Goal: Task Accomplishment & Management: Manage account settings

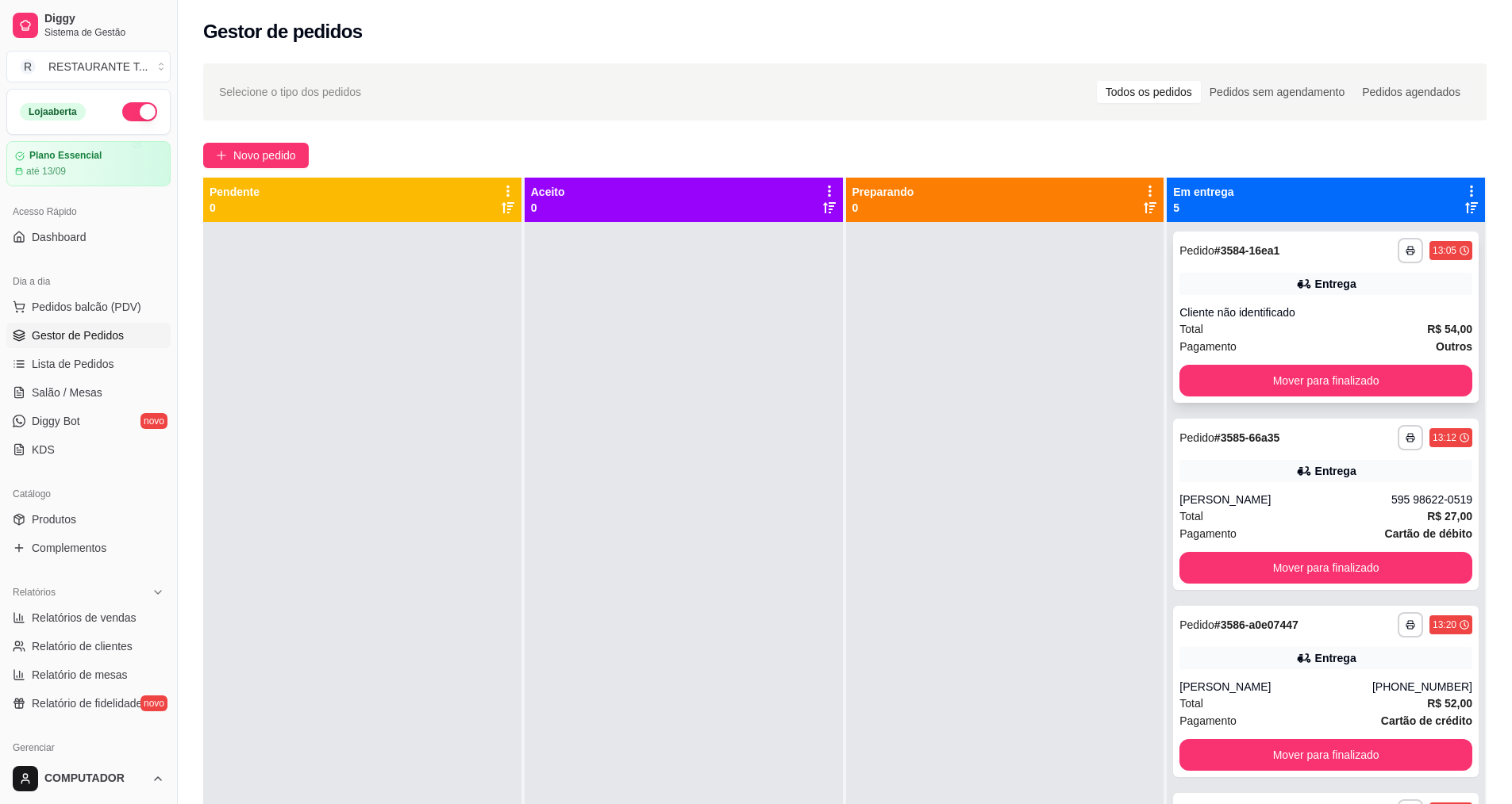
click at [1296, 391] on button "Mover para finalizado" at bounding box center [1326, 380] width 292 height 32
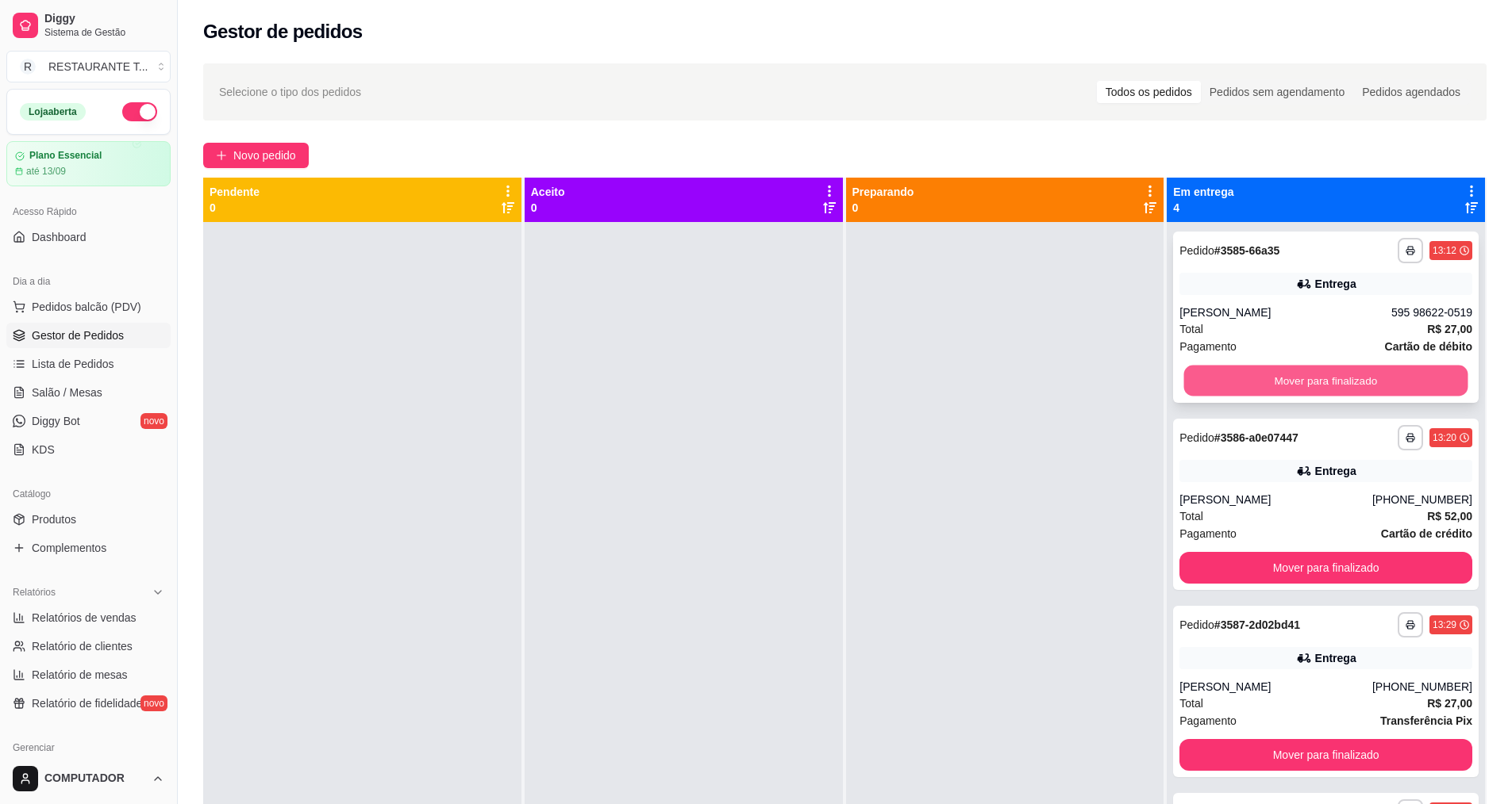
click at [1299, 379] on button "Mover para finalizado" at bounding box center [1326, 381] width 284 height 31
click at [1303, 379] on button "Mover para finalizado" at bounding box center [1326, 381] width 284 height 31
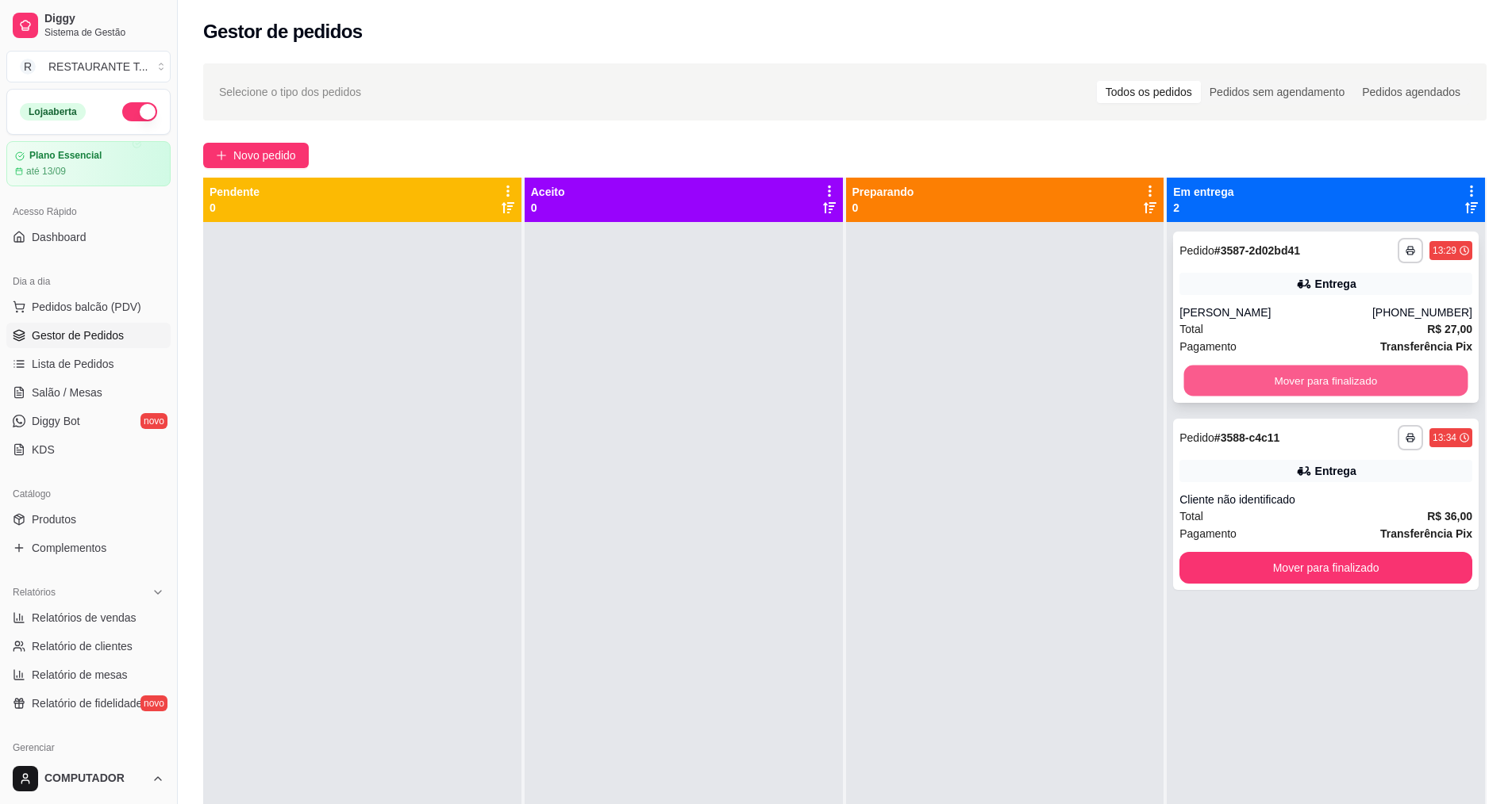
click at [1299, 386] on button "Mover para finalizado" at bounding box center [1326, 381] width 284 height 31
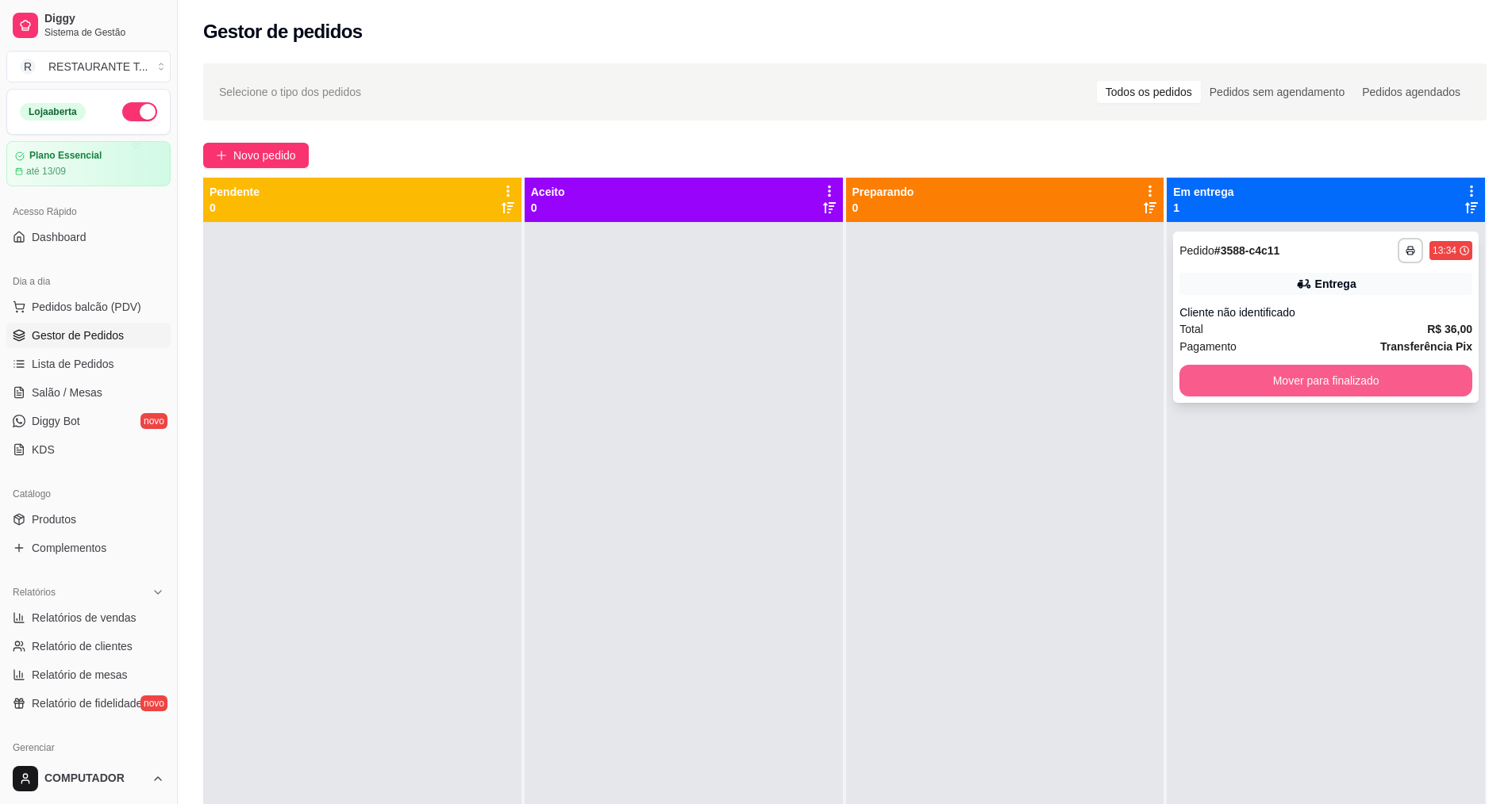
click at [1312, 392] on button "Mover para finalizado" at bounding box center [1326, 380] width 292 height 32
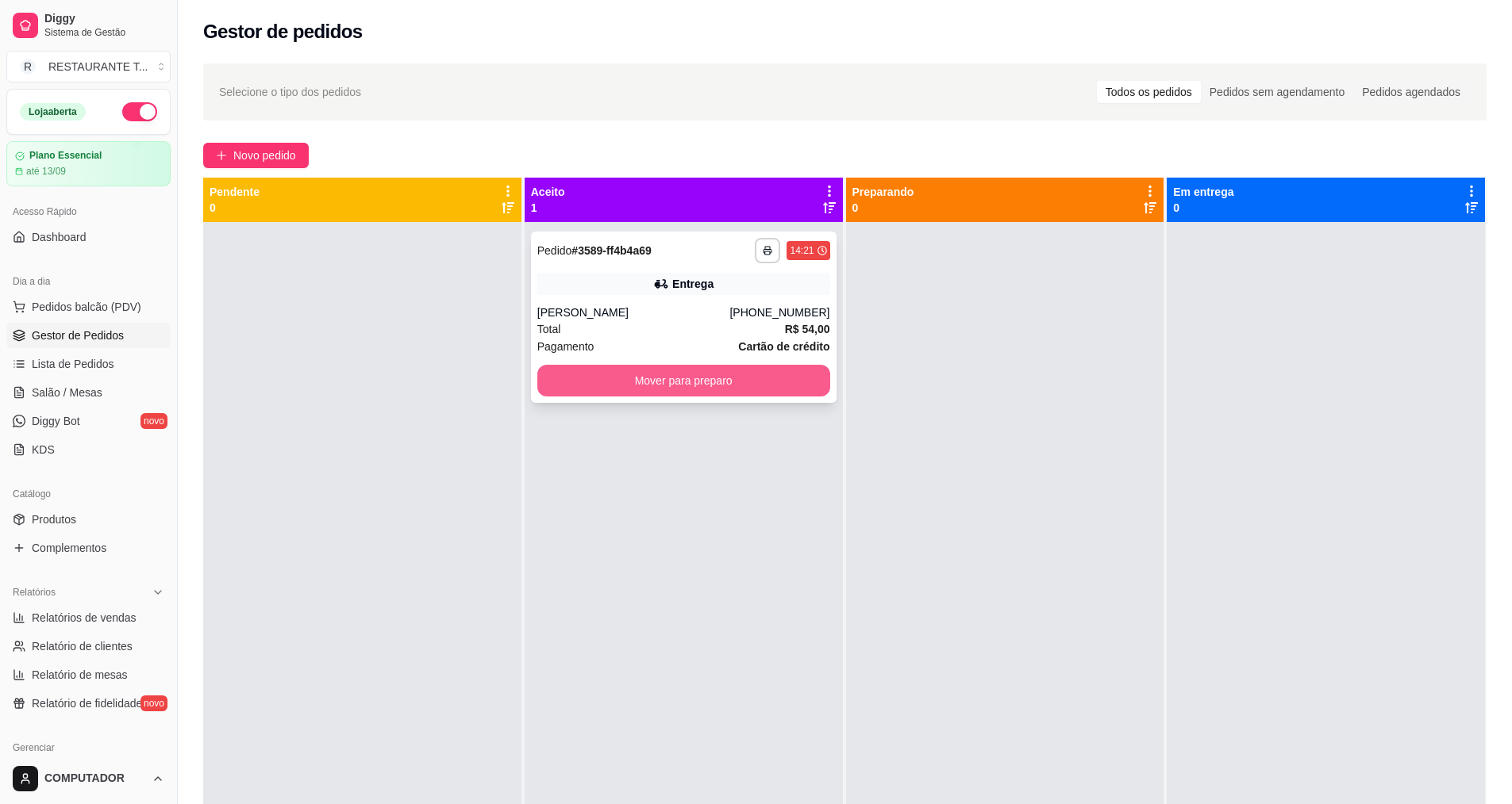
click at [795, 372] on button "Mover para preparo" at bounding box center [683, 380] width 292 height 32
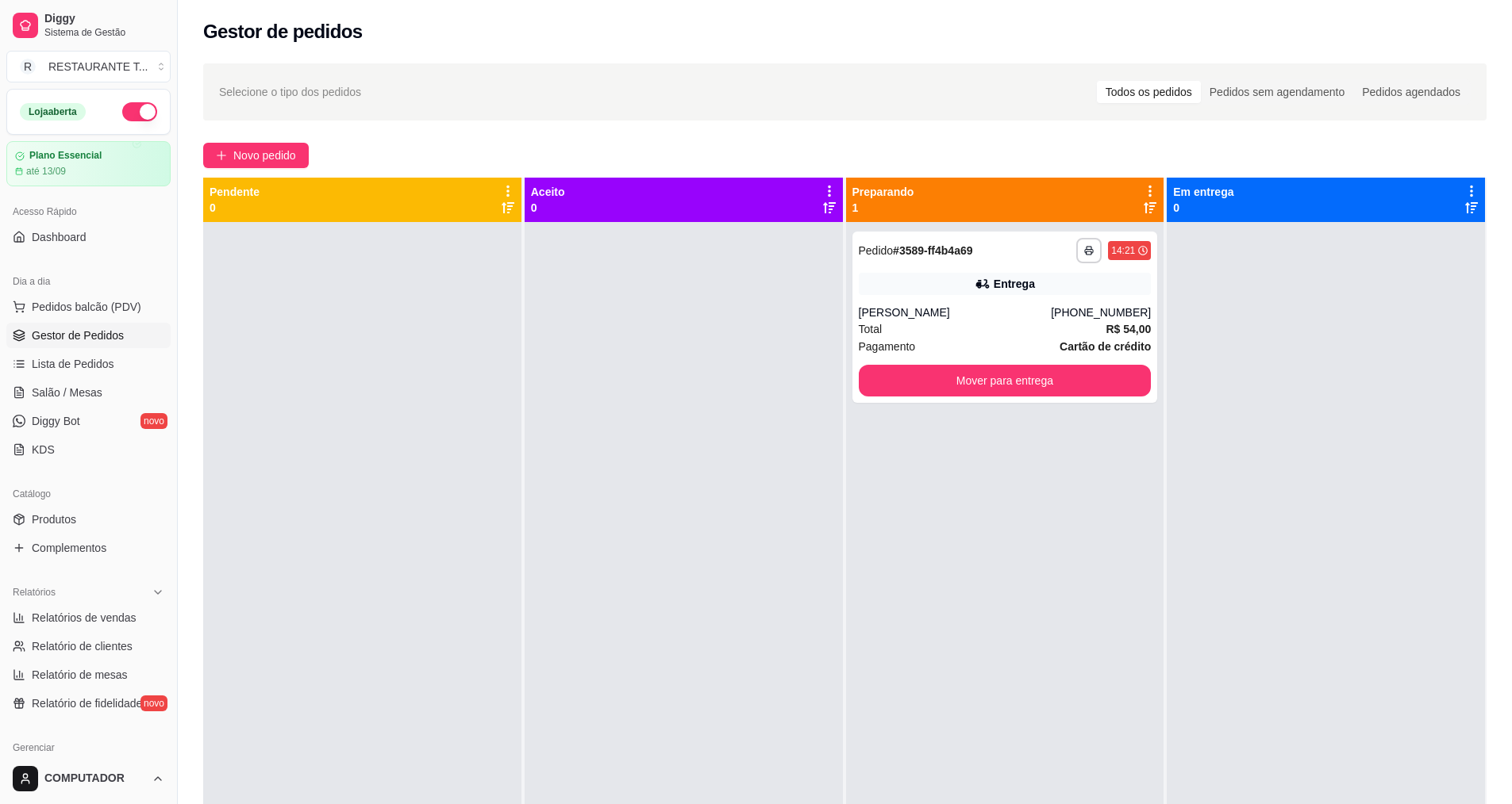
click at [135, 114] on button "button" at bounding box center [139, 112] width 35 height 19
click at [957, 376] on button "Mover para entrega" at bounding box center [1005, 380] width 292 height 32
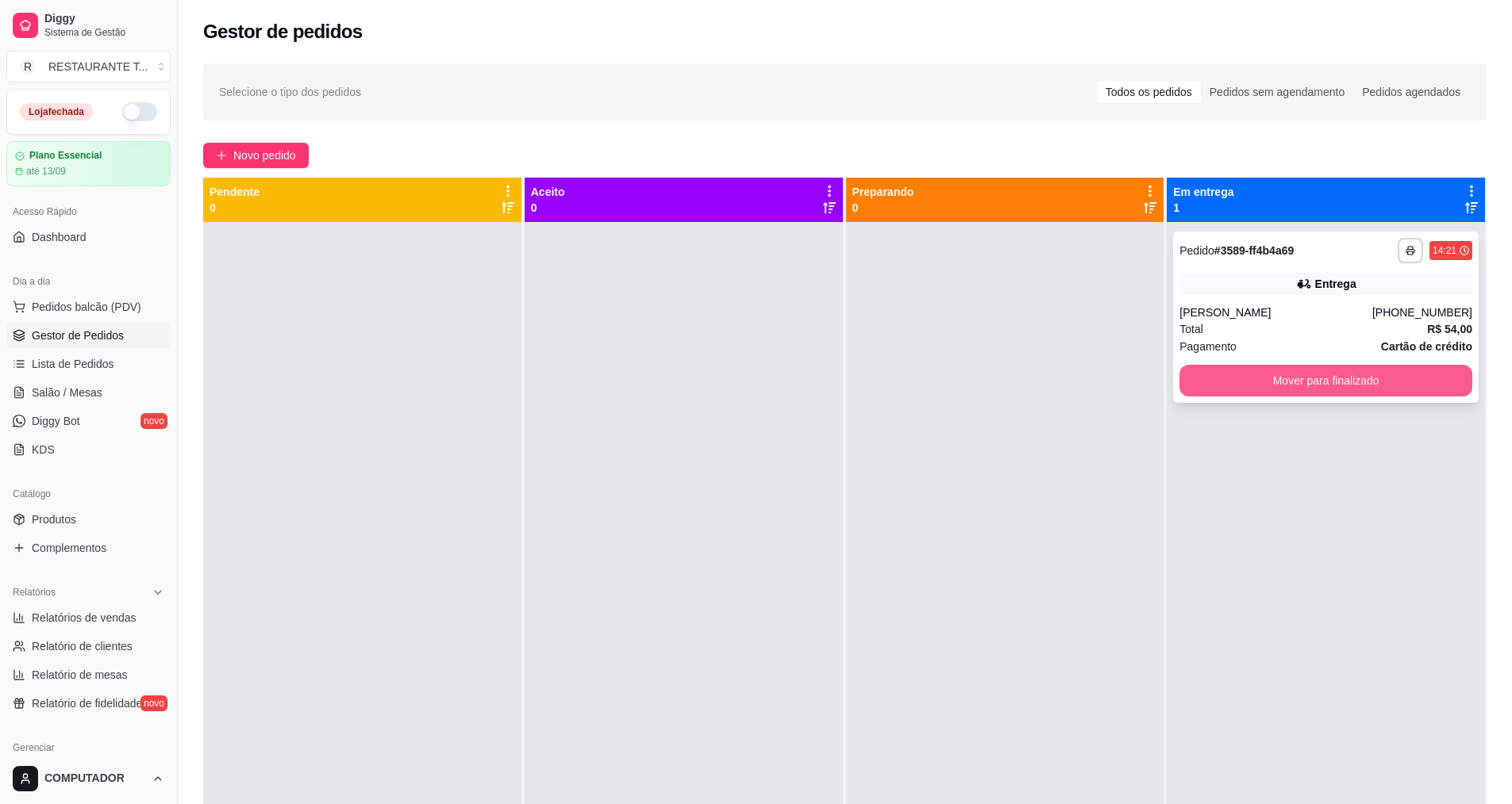
click at [1277, 393] on button "Mover para finalizado" at bounding box center [1326, 380] width 292 height 32
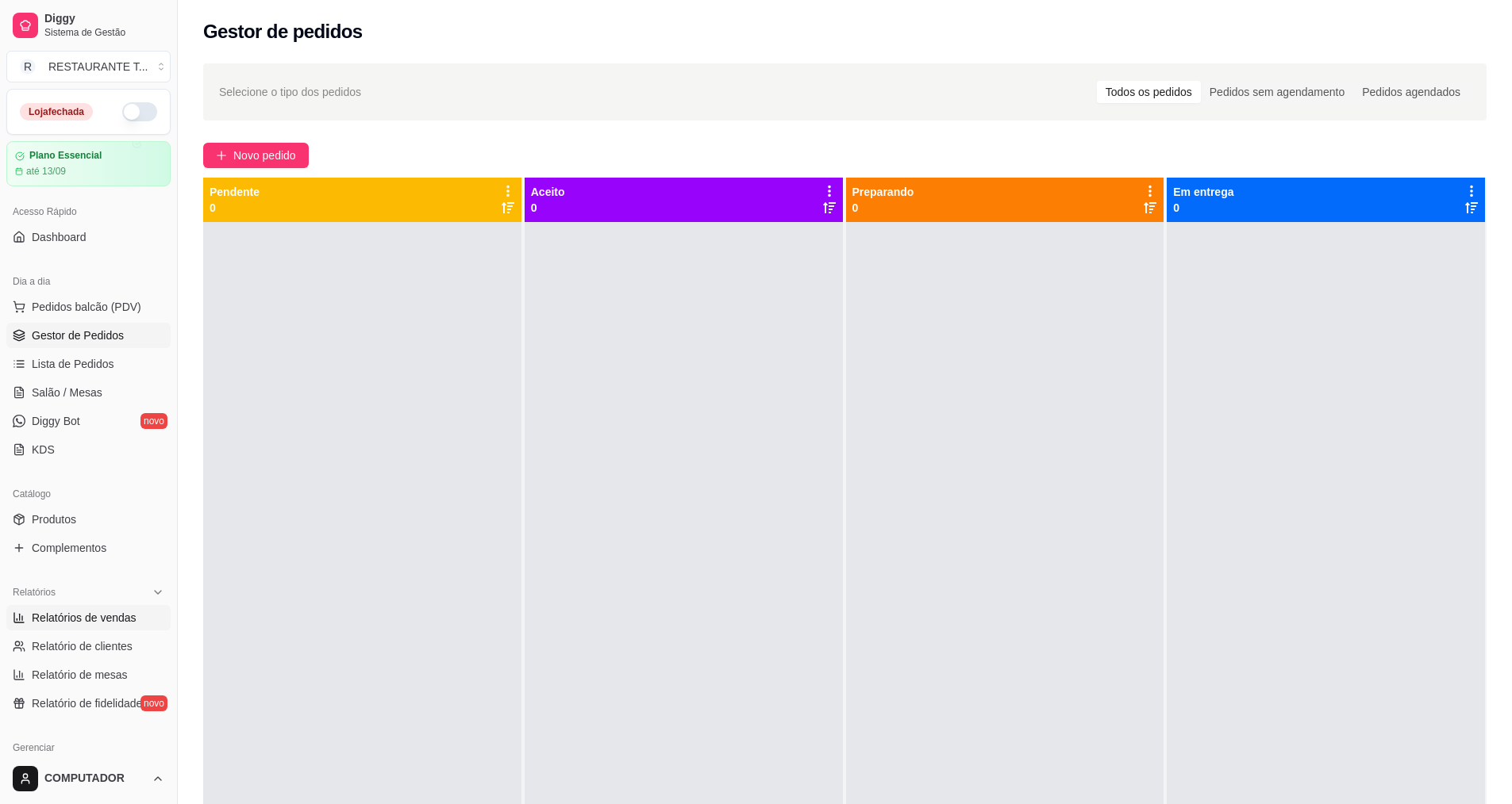
click at [97, 616] on span "Relatórios de vendas" at bounding box center [84, 618] width 104 height 16
select select "ALL"
select select "0"
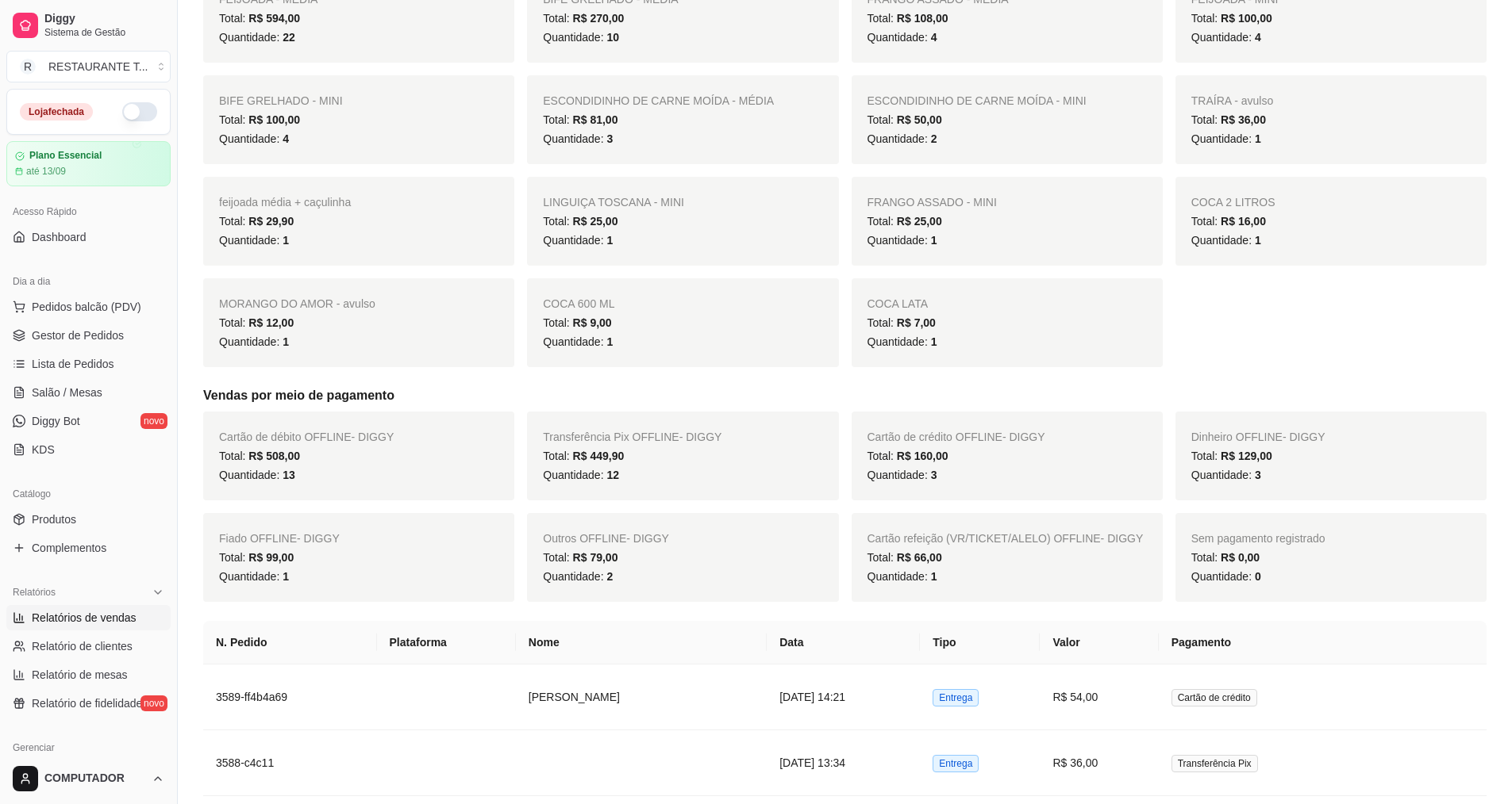
scroll to position [318, 0]
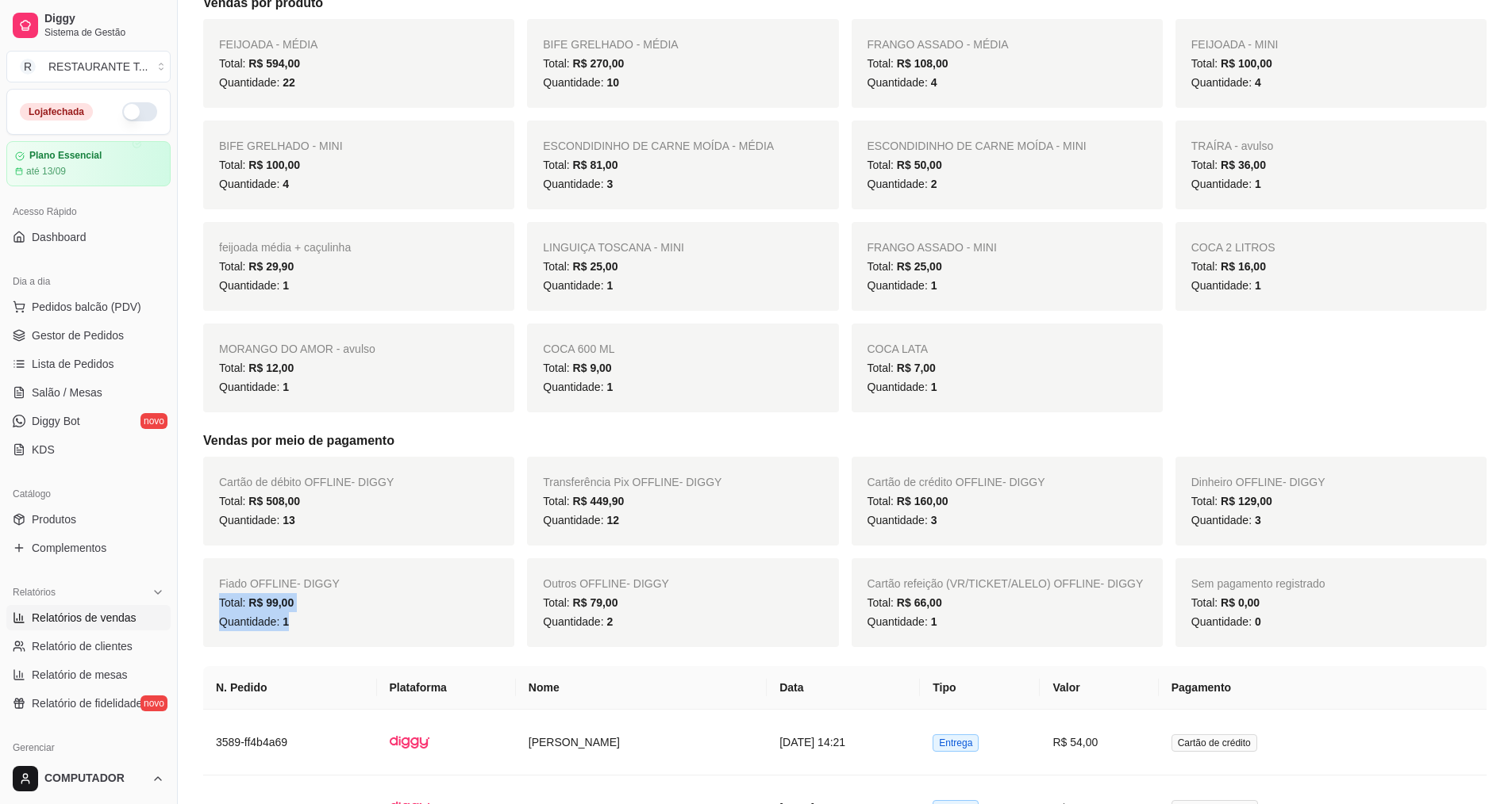
drag, startPoint x: 299, startPoint y: 625, endPoint x: 211, endPoint y: 599, distance: 91.8
click at [211, 599] on div "Fiado OFFLINE - DIGGY Total: R$ 99,00 Quantidade: 1" at bounding box center [358, 602] width 311 height 89
click at [1339, 355] on div "FEIJOADA - MÉDIA Total: R$ 594,00 Quantidade: 22 BIFE GRELHADO - MÉDIA Total: R…" at bounding box center [844, 216] width 1283 height 394
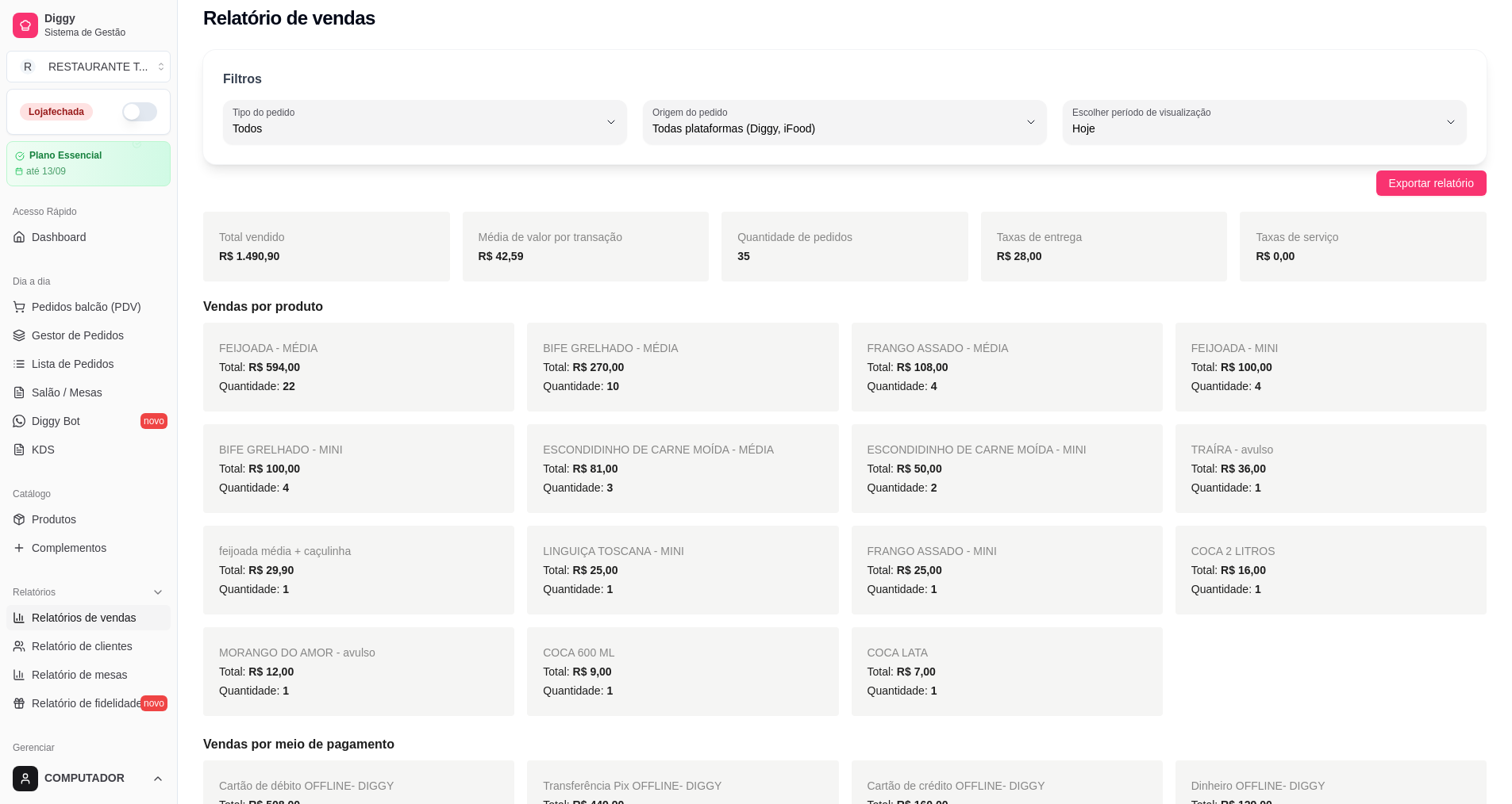
scroll to position [0, 0]
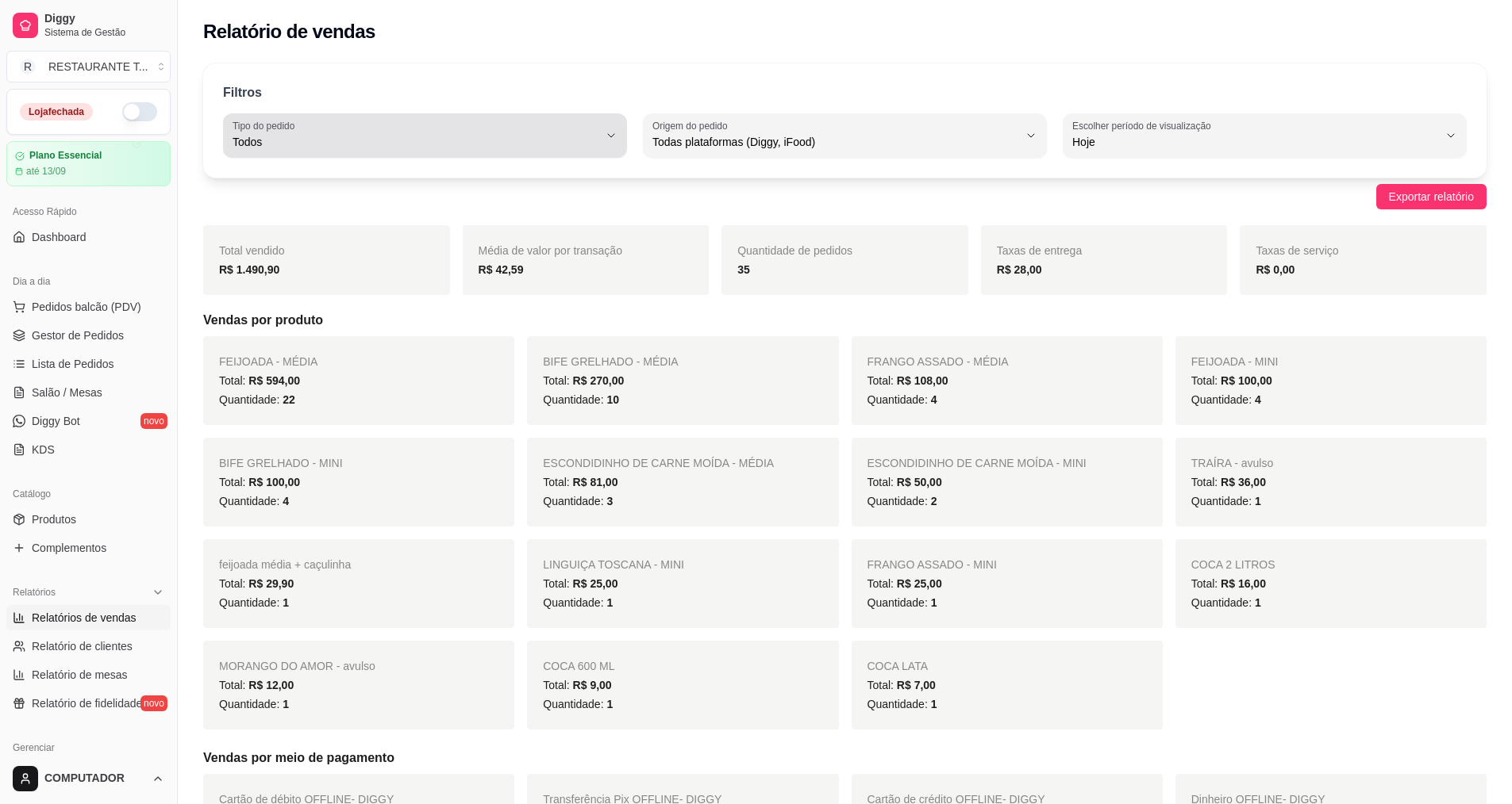
click at [449, 138] on span "Todos" at bounding box center [415, 142] width 366 height 16
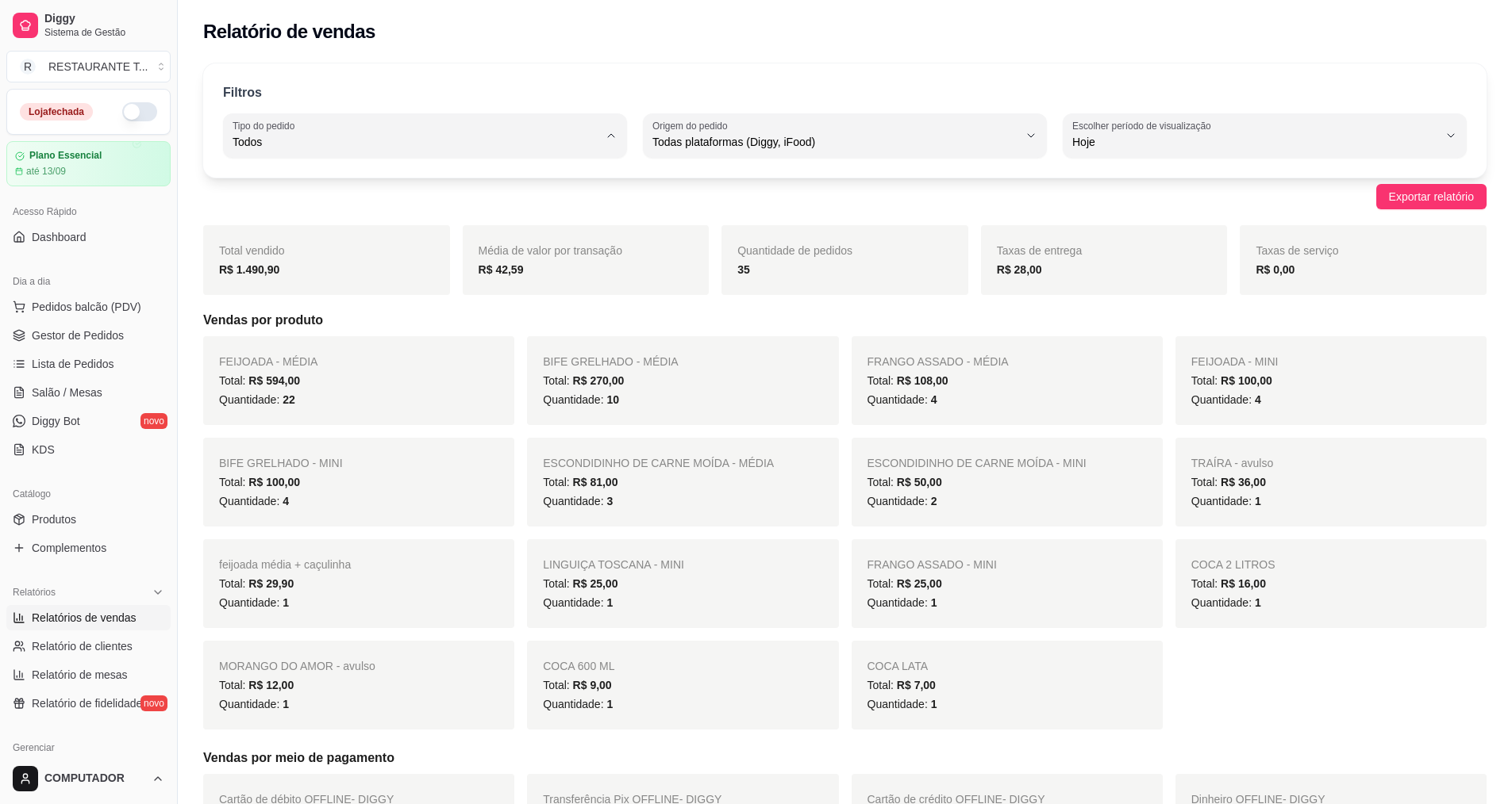
click at [361, 211] on span "Entrega" at bounding box center [417, 206] width 348 height 15
type input "DELIVERY"
select select "DELIVERY"
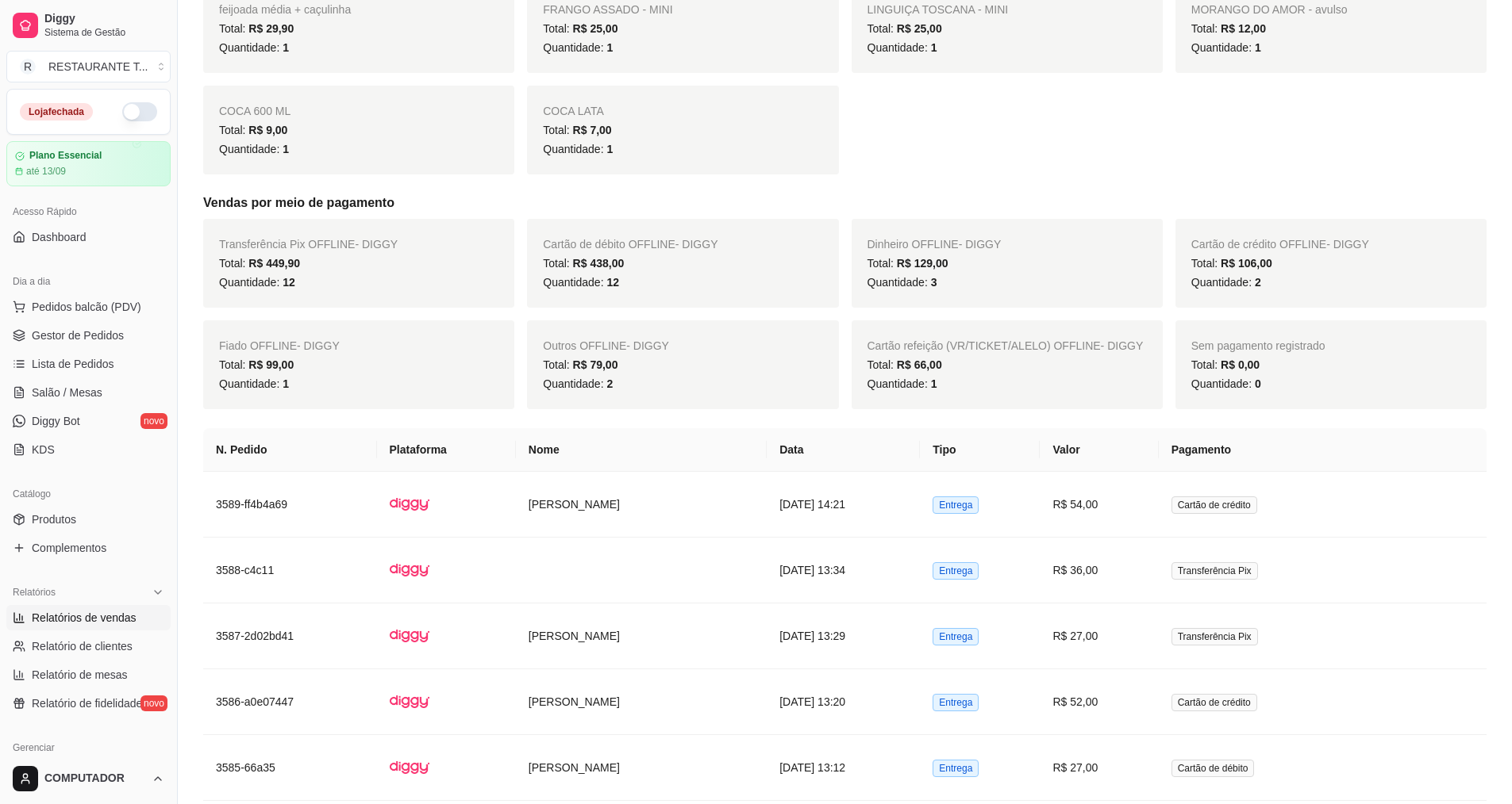
scroll to position [476, 0]
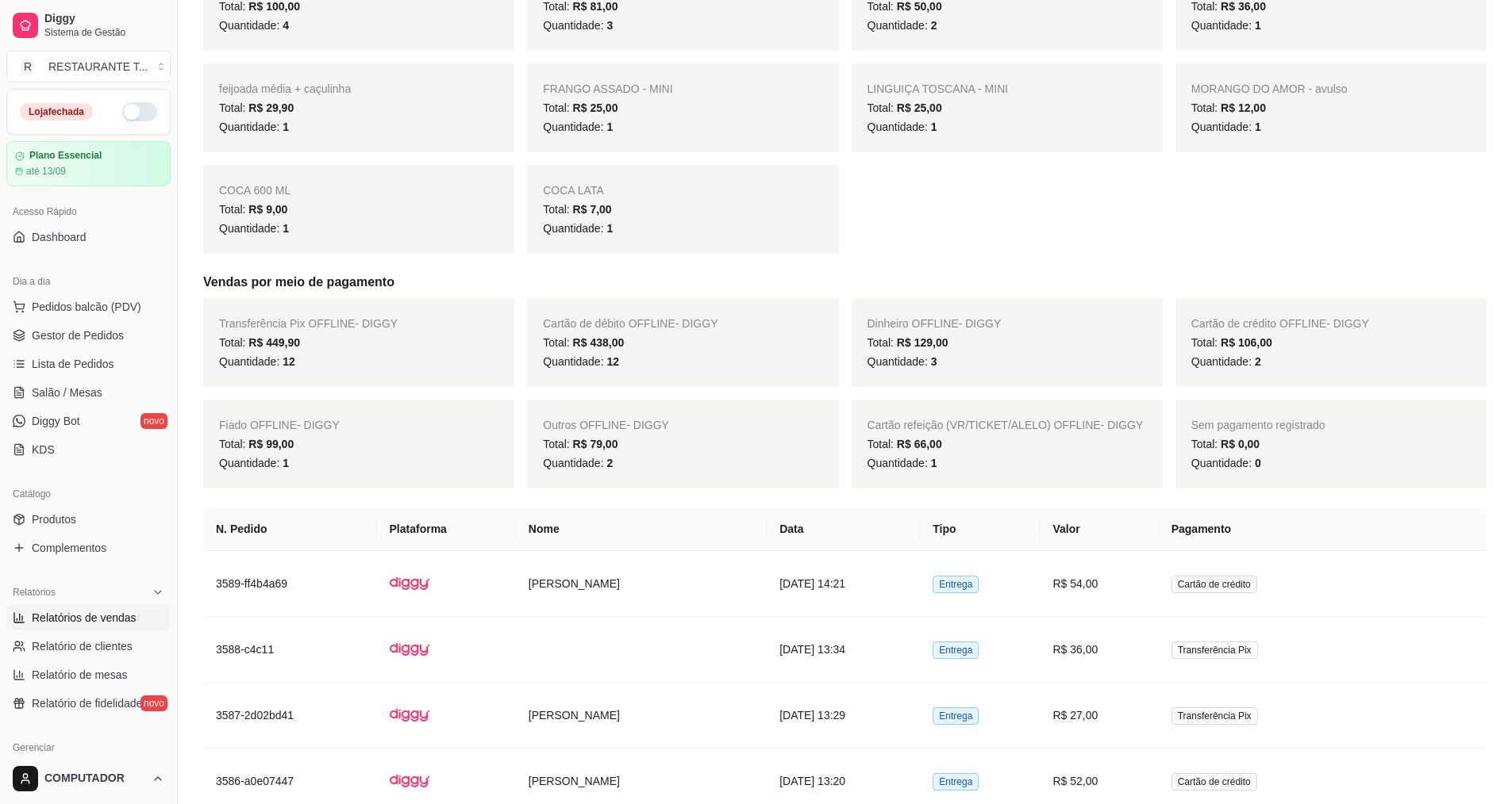
click at [931, 195] on div "FEIJOADA - MÉDIA Total: R$ 540,00 Quantidade: 20 BIFE GRELHADO - MÉDIA Total: R…" at bounding box center [844, 57] width 1283 height 394
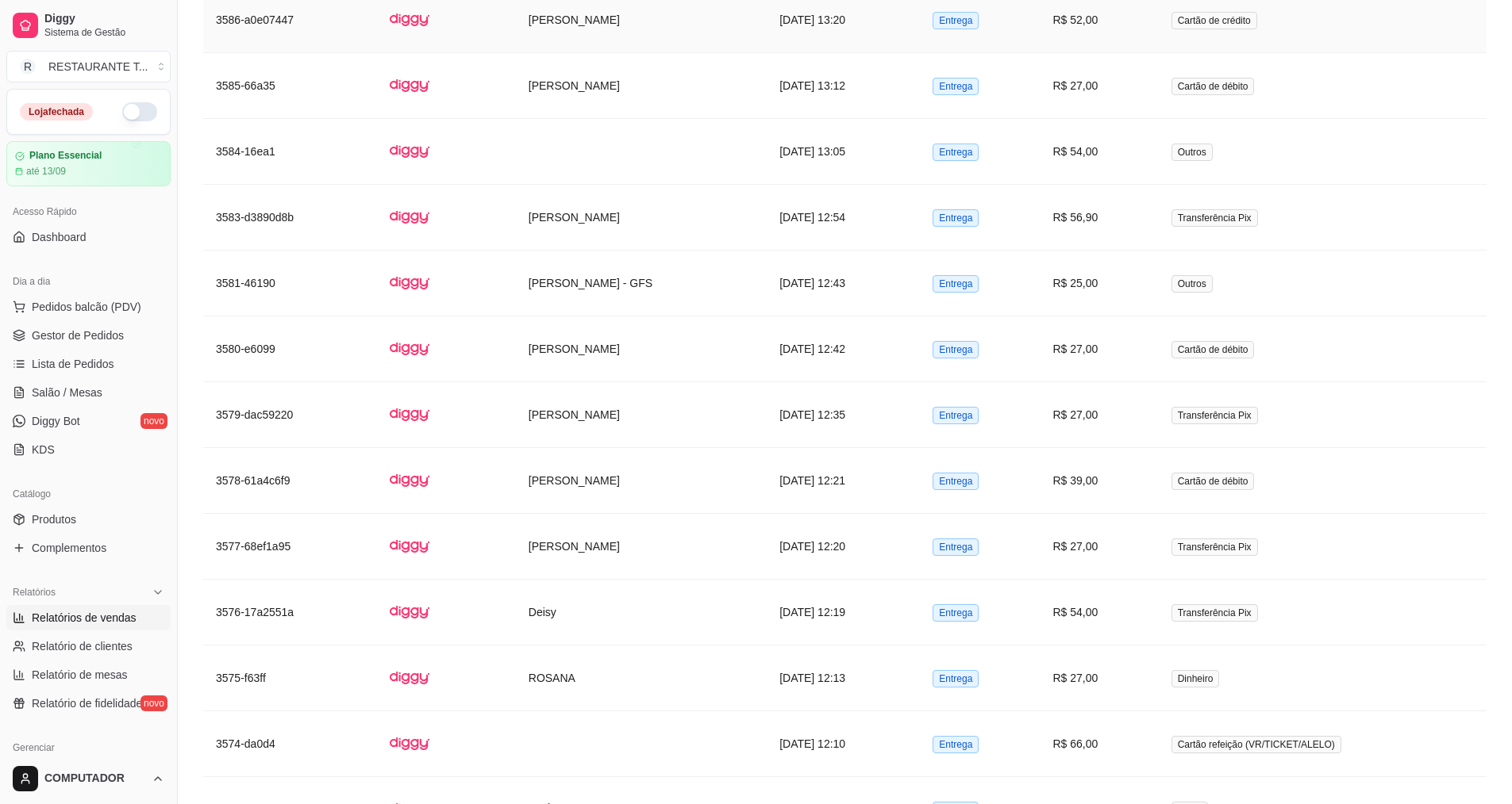
scroll to position [1270, 0]
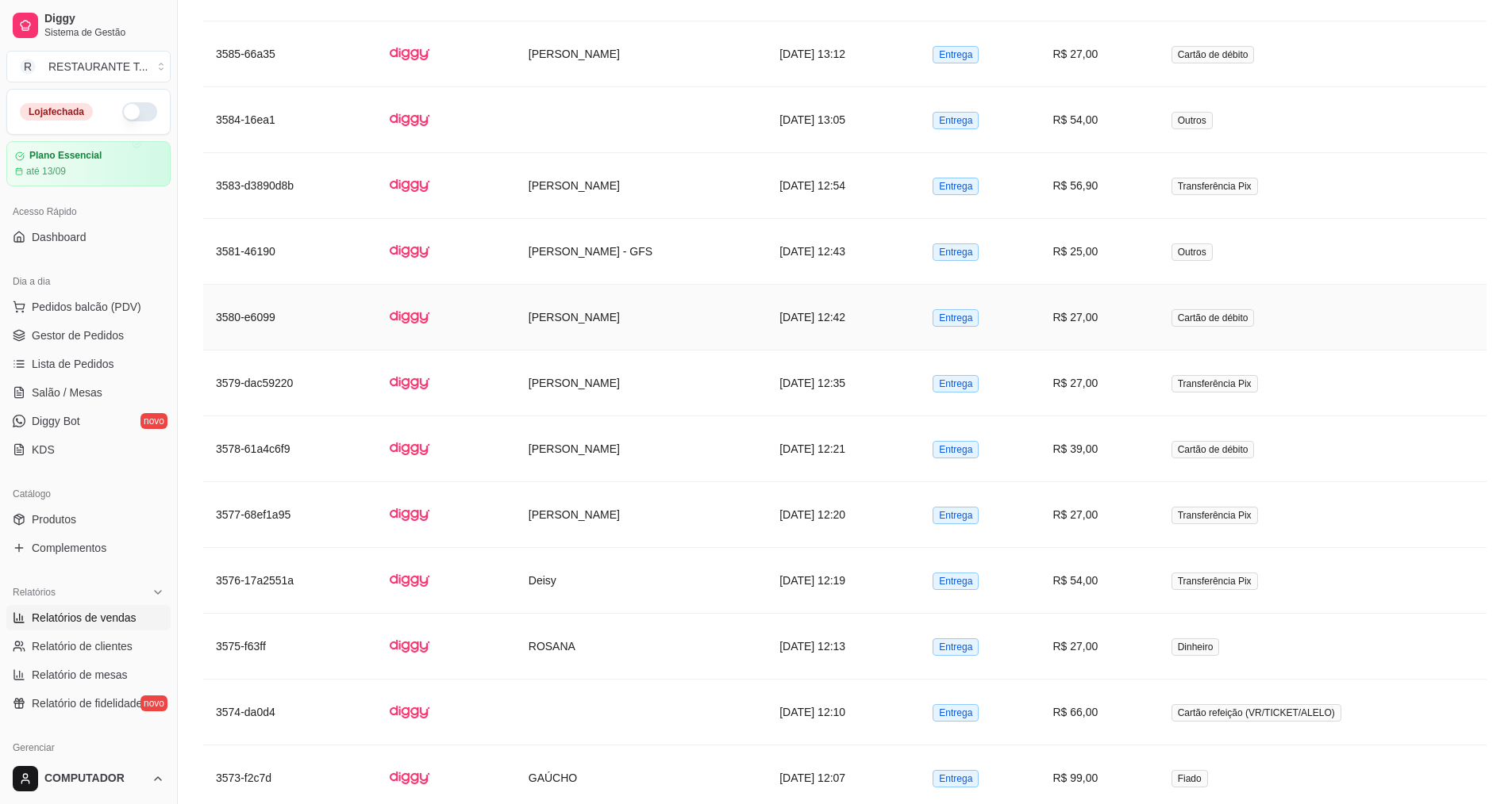
click at [1158, 318] on td "R$ 27,00" at bounding box center [1098, 318] width 118 height 66
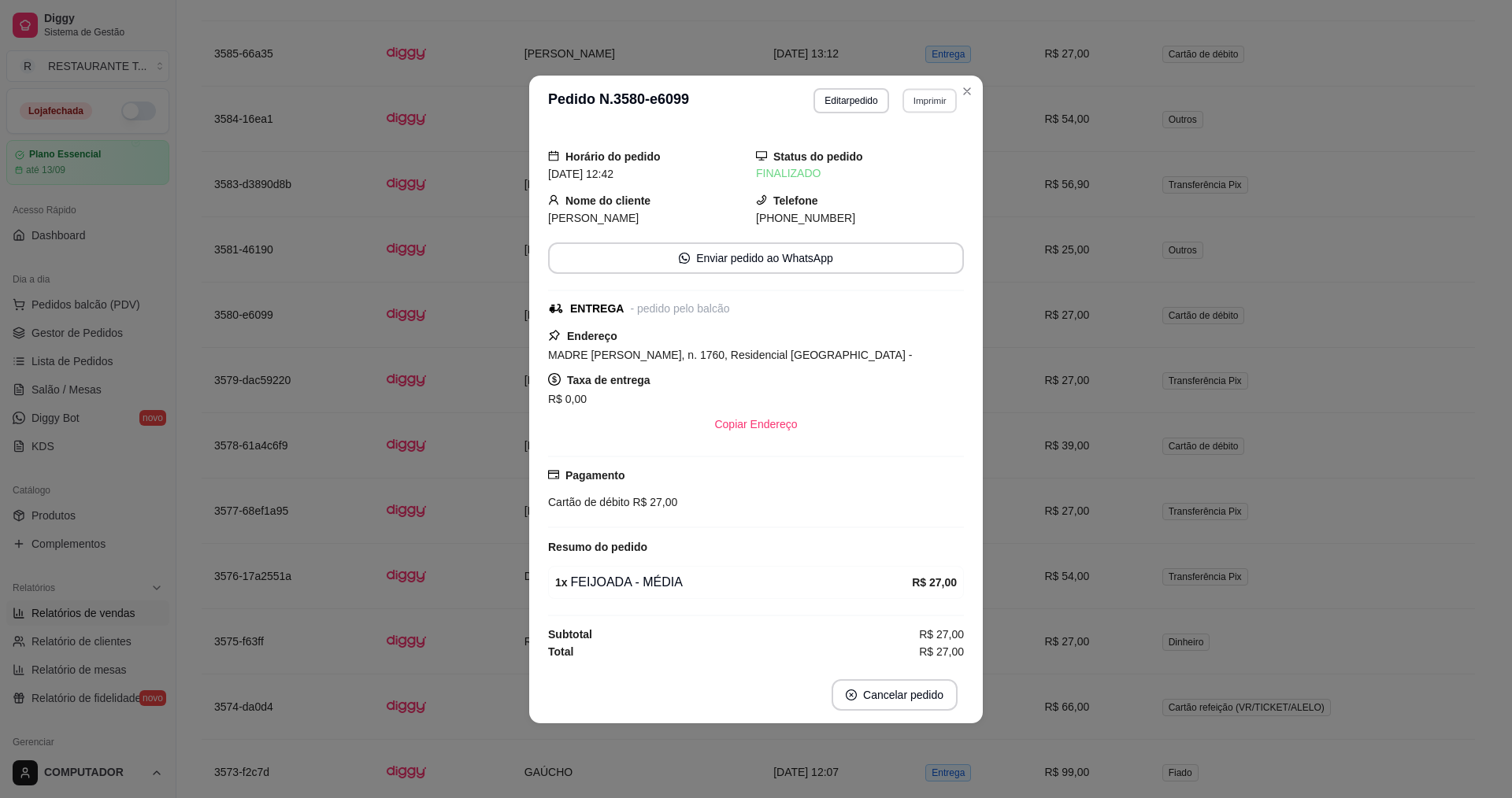
click at [938, 96] on button "Imprimir" at bounding box center [930, 100] width 54 height 24
click at [926, 146] on button "IMPRESSORA" at bounding box center [903, 156] width 114 height 25
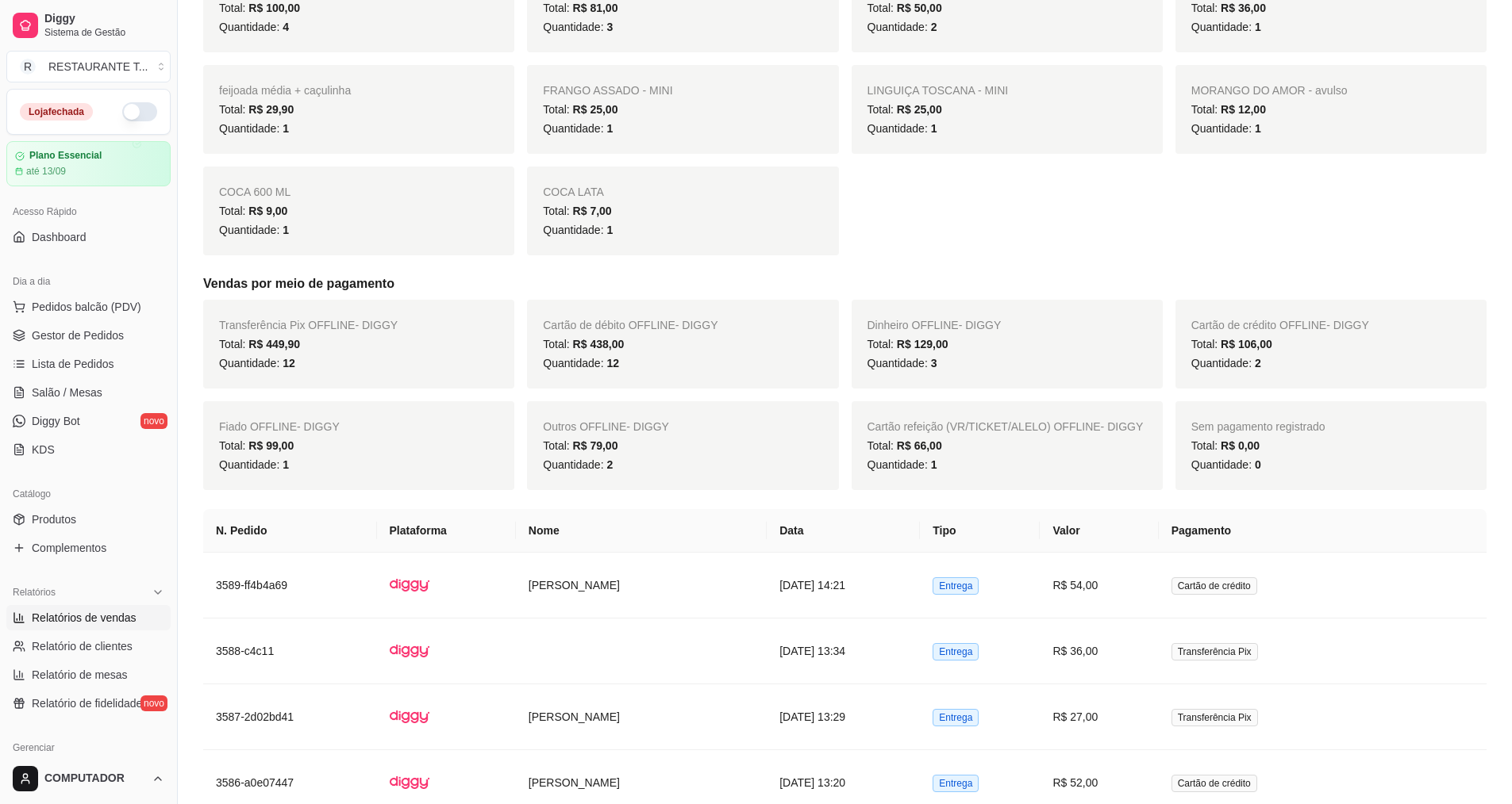
scroll to position [476, 0]
